Goal: Task Accomplishment & Management: Complete application form

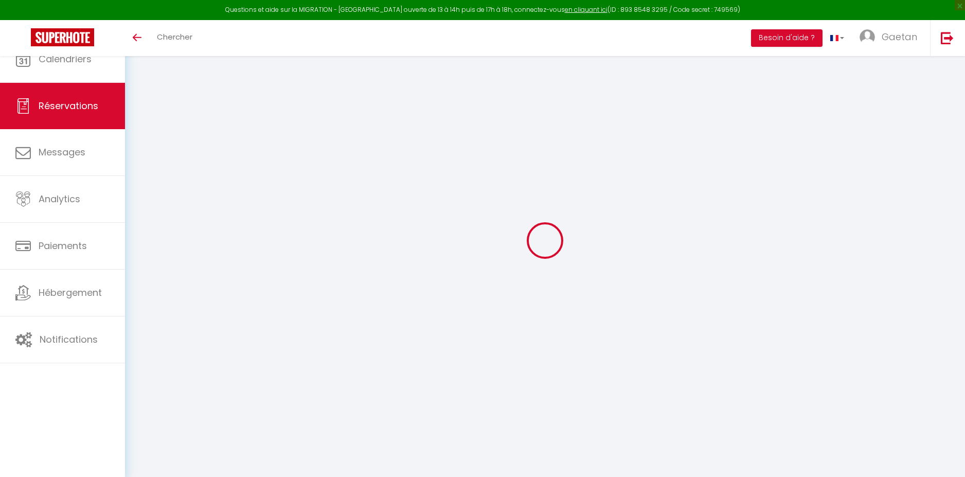
select select
select select "58297"
select select "1"
select select
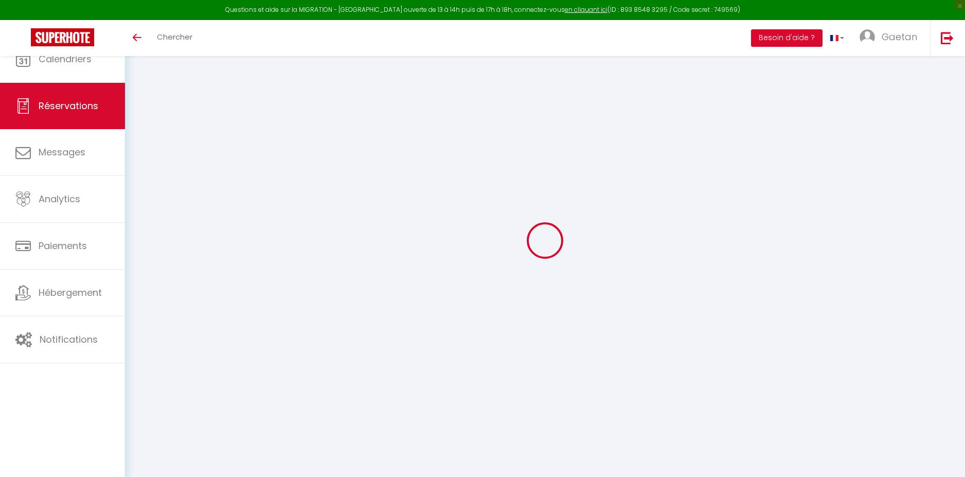
select select
checkbox input "false"
select select
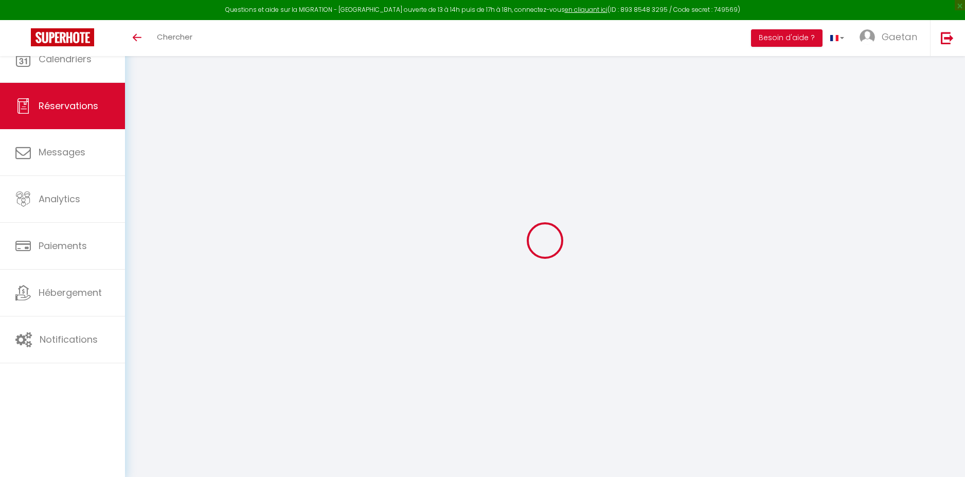
checkbox input "false"
select select
checkbox input "false"
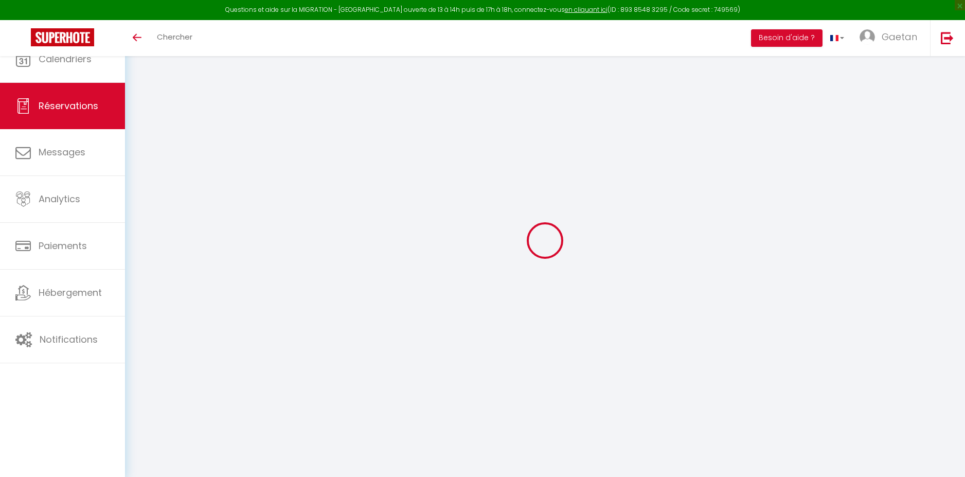
select select
checkbox input "false"
select select
